Goal: Find specific page/section: Find specific page/section

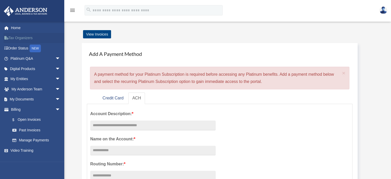
click at [24, 35] on link "Tax Organizers" at bounding box center [36, 38] width 65 height 10
click at [35, 65] on link "Digital Products arrow_drop_down" at bounding box center [36, 68] width 65 height 10
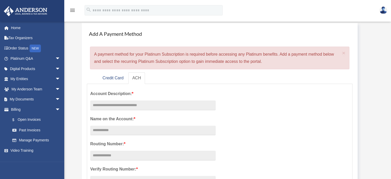
scroll to position [103, 0]
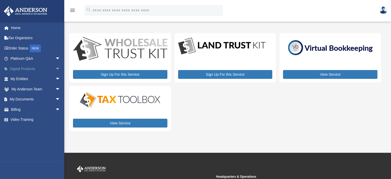
click at [55, 66] on span "arrow_drop_down" at bounding box center [60, 68] width 10 height 11
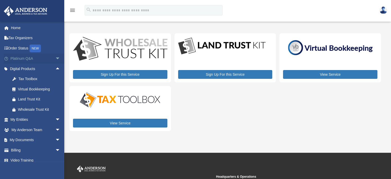
click at [55, 57] on span "arrow_drop_down" at bounding box center [60, 58] width 10 height 11
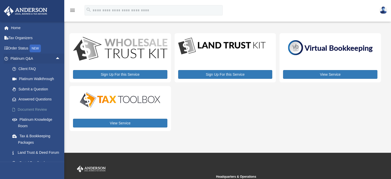
click at [21, 107] on link "Document Review" at bounding box center [37, 109] width 61 height 10
click at [25, 109] on link "Document Review" at bounding box center [37, 109] width 61 height 10
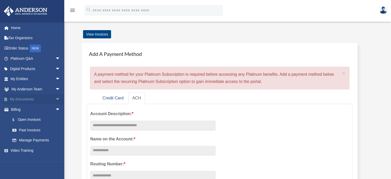
click at [55, 98] on span "arrow_drop_down" at bounding box center [60, 99] width 10 height 11
click at [27, 139] on link "Notarize" at bounding box center [37, 140] width 61 height 10
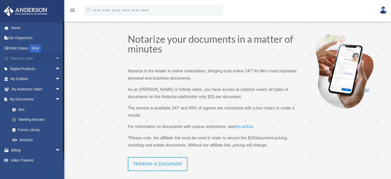
click at [55, 58] on span "arrow_drop_down" at bounding box center [60, 58] width 10 height 11
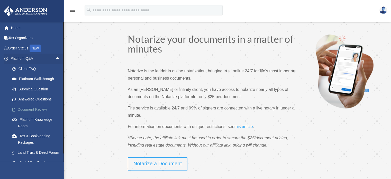
click at [40, 107] on link "Document Review" at bounding box center [37, 109] width 61 height 10
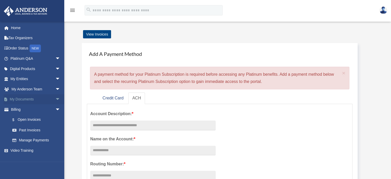
click at [55, 97] on span "arrow_drop_down" at bounding box center [60, 99] width 10 height 11
click at [32, 127] on link "Forms Library" at bounding box center [37, 129] width 61 height 10
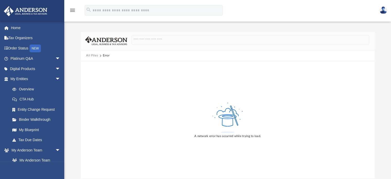
click at [94, 56] on button "All Files" at bounding box center [92, 55] width 12 height 5
click at [27, 89] on link "Overview" at bounding box center [37, 89] width 61 height 10
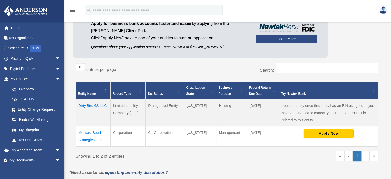
scroll to position [51, 0]
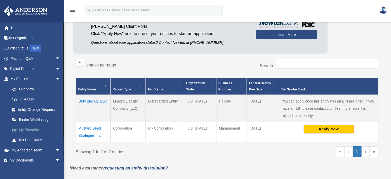
click at [31, 129] on link "My Blueprint" at bounding box center [37, 129] width 61 height 10
